Goal: Information Seeking & Learning: Find specific fact

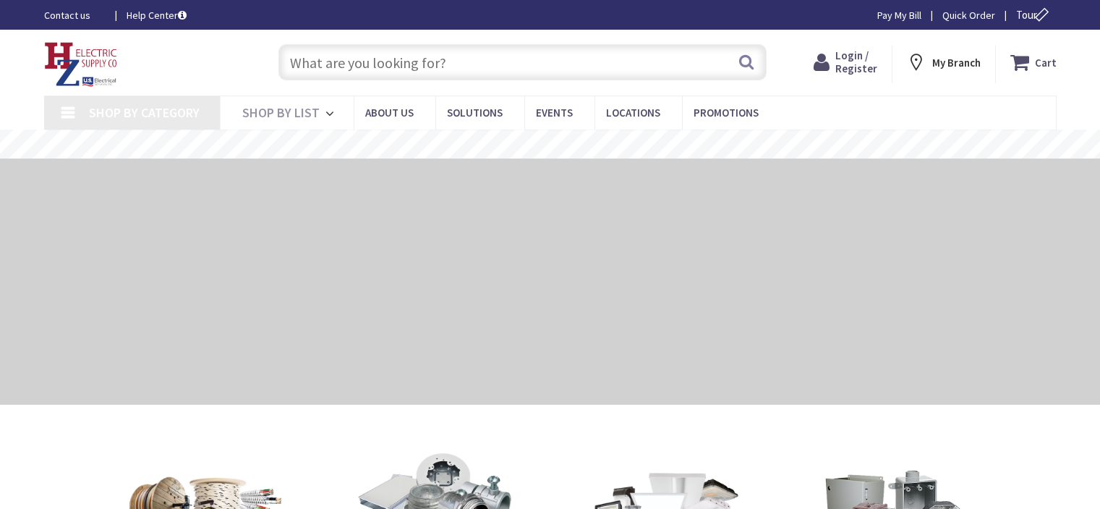
drag, startPoint x: 0, startPoint y: 0, endPoint x: 512, endPoint y: 56, distance: 515.2
click at [518, 56] on input "text" at bounding box center [523, 62] width 488 height 36
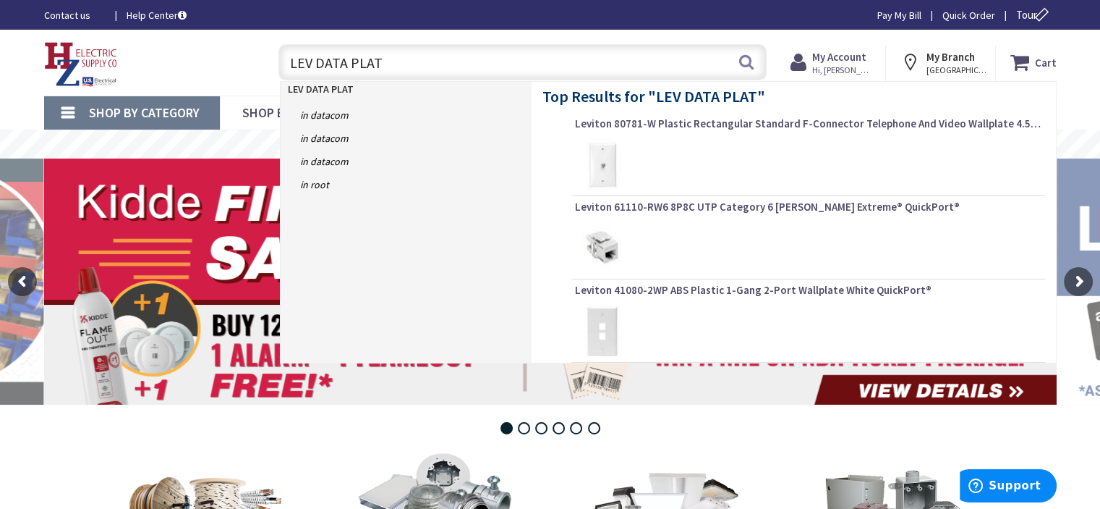
type input "LEV DATA PLATE"
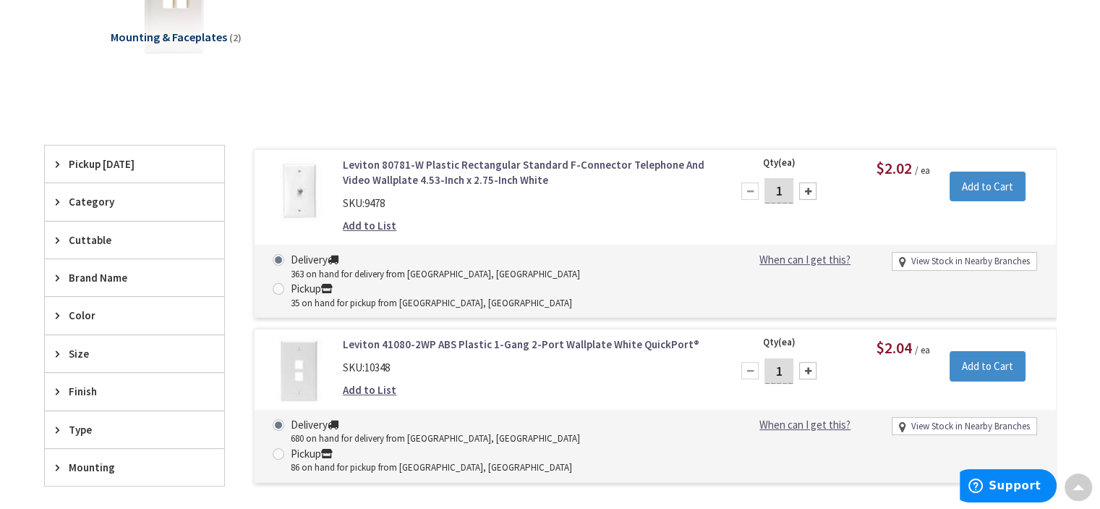
scroll to position [289, 0]
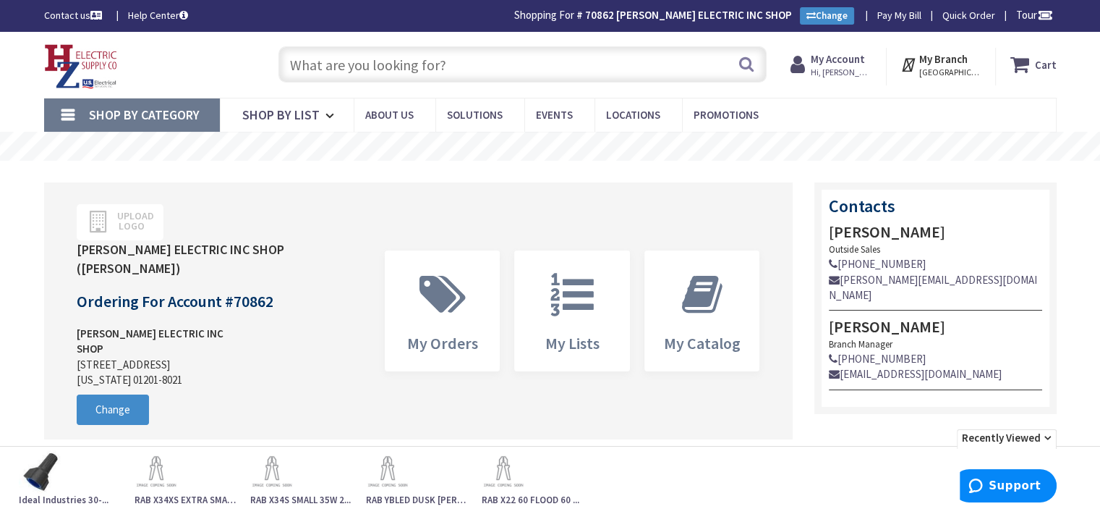
click at [453, 64] on input "text" at bounding box center [523, 64] width 488 height 36
paste input "CH SP1-480Y"
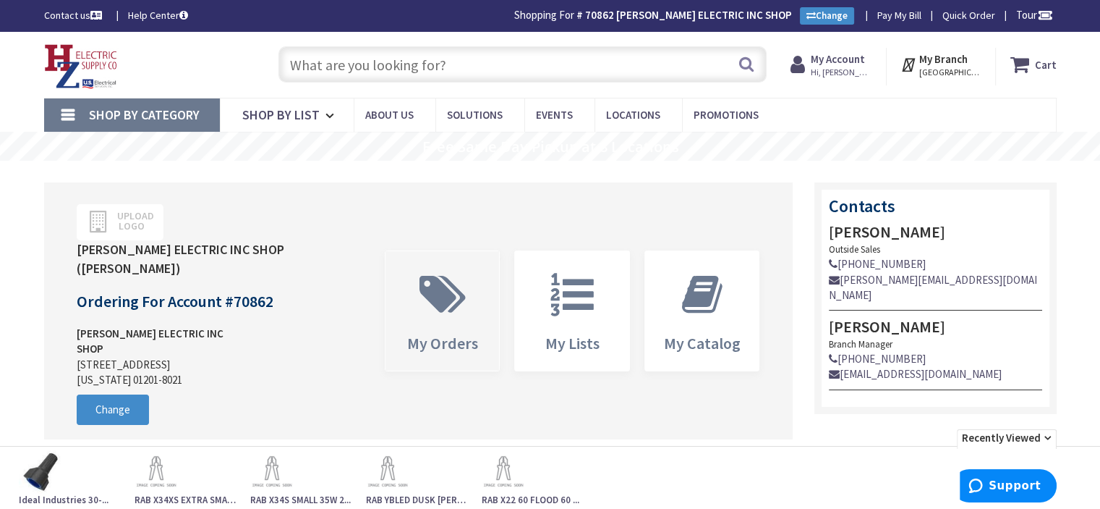
type input "CH SP1-480Y"
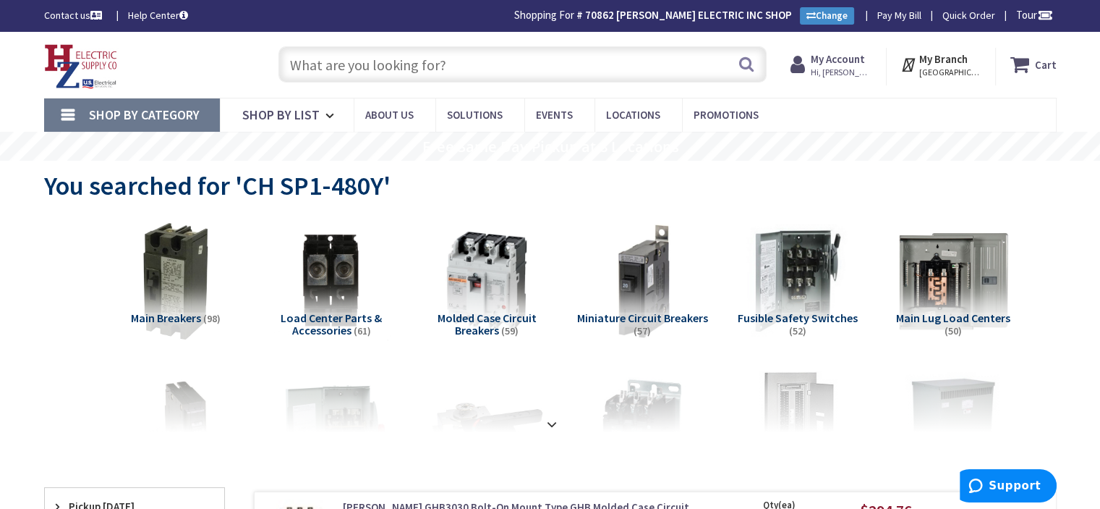
click at [460, 61] on input "text" at bounding box center [523, 64] width 488 height 36
paste input "SP1-480Y"
type input "SP1-480Y"
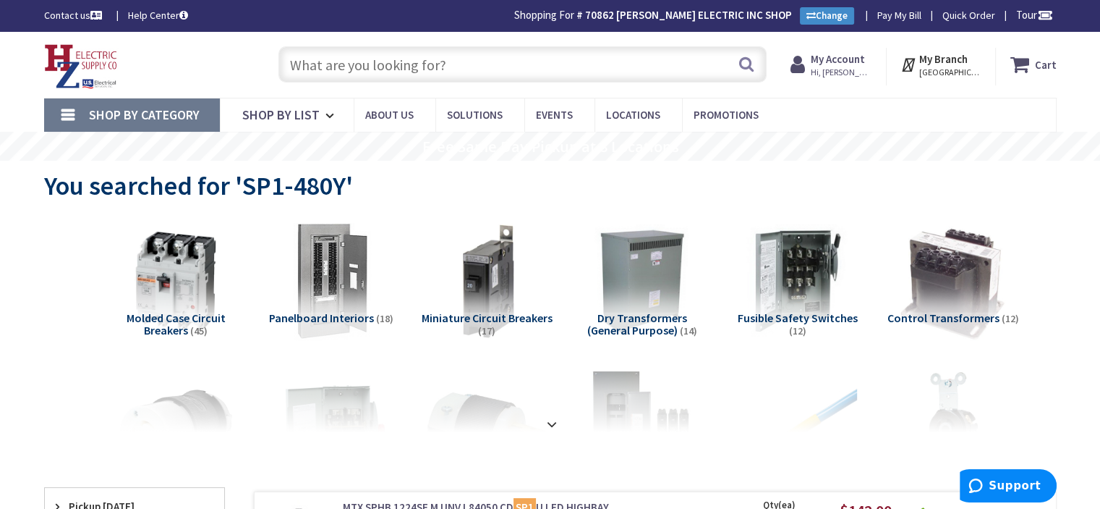
click at [331, 62] on input "text" at bounding box center [523, 64] width 488 height 36
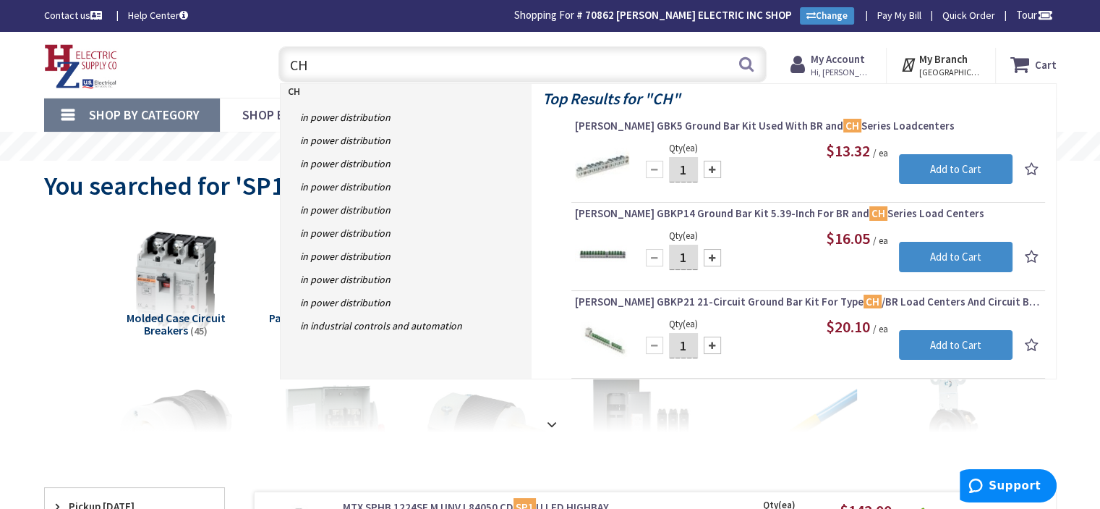
paste input "SP1-480Y"
type input "CH SP1-480Y"
